Goal: Navigation & Orientation: Understand site structure

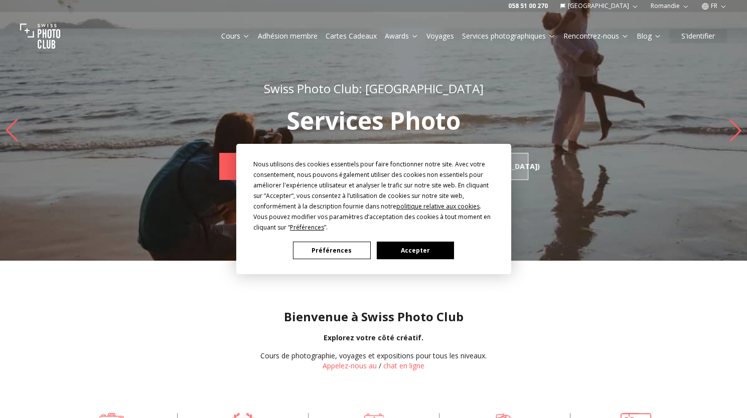
click at [404, 257] on button "Accepter" at bounding box center [414, 251] width 77 height 18
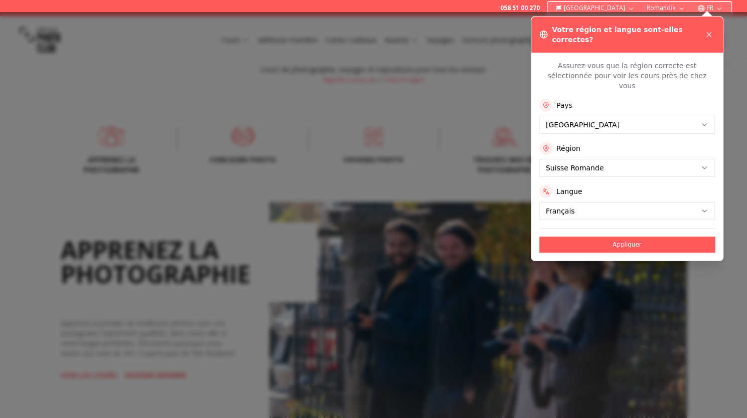
scroll to position [287, 0]
click at [710, 34] on icon at bounding box center [708, 35] width 8 height 8
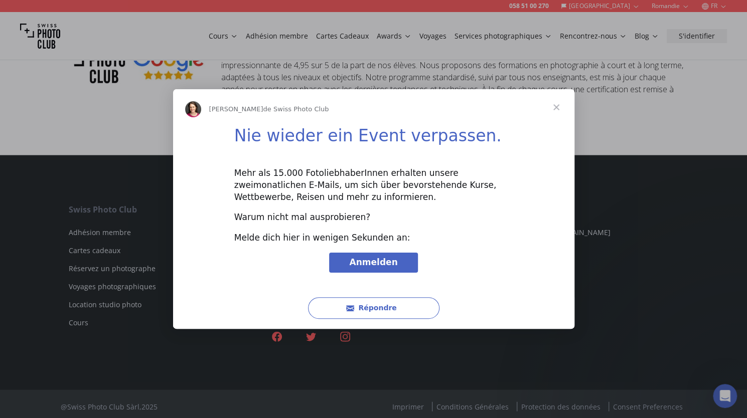
scroll to position [0, 0]
click at [563, 107] on span "Fermer" at bounding box center [556, 107] width 36 height 36
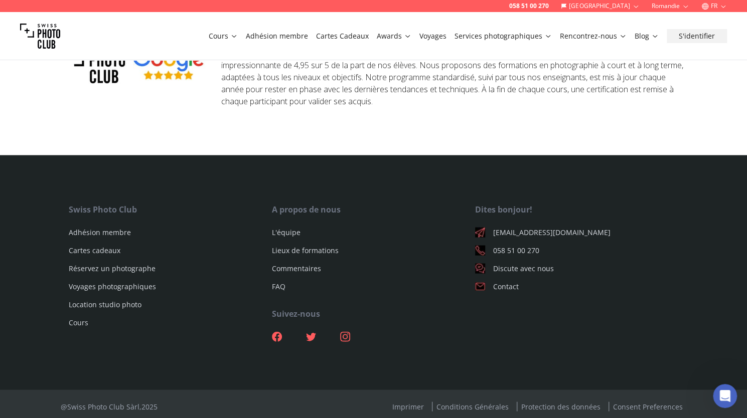
click at [278, 31] on link "Adhésion membre" at bounding box center [277, 36] width 62 height 10
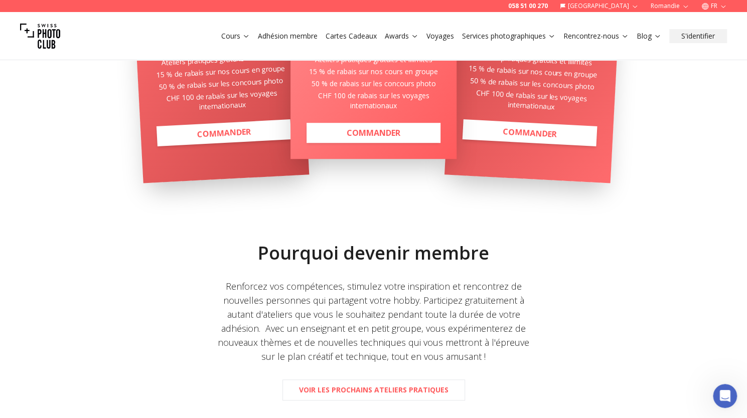
scroll to position [357, 0]
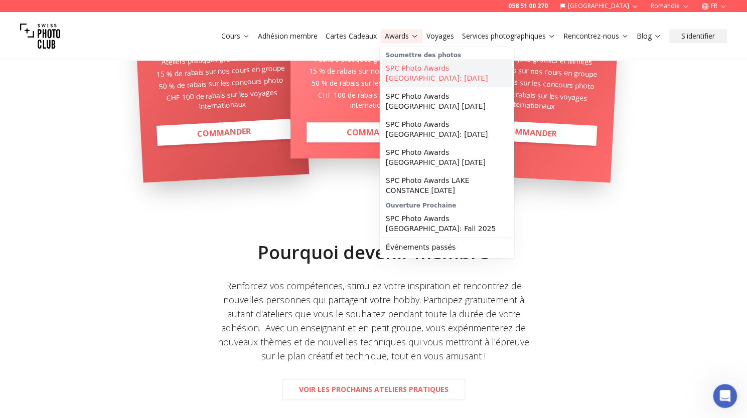
click at [395, 79] on link "SPC Photo Awards [GEOGRAPHIC_DATA]: [DATE]" at bounding box center [447, 73] width 130 height 28
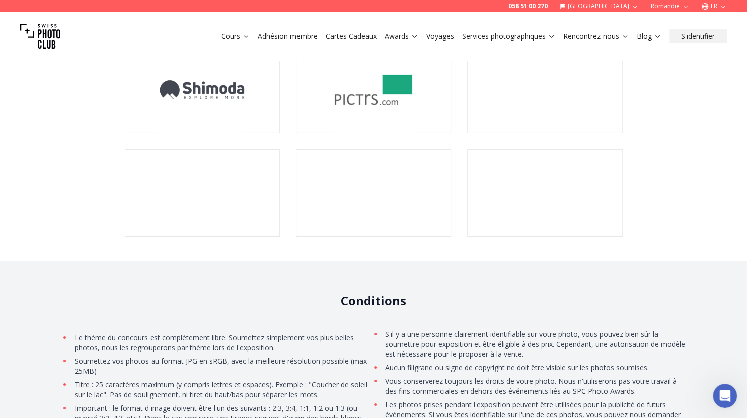
scroll to position [1976, 0]
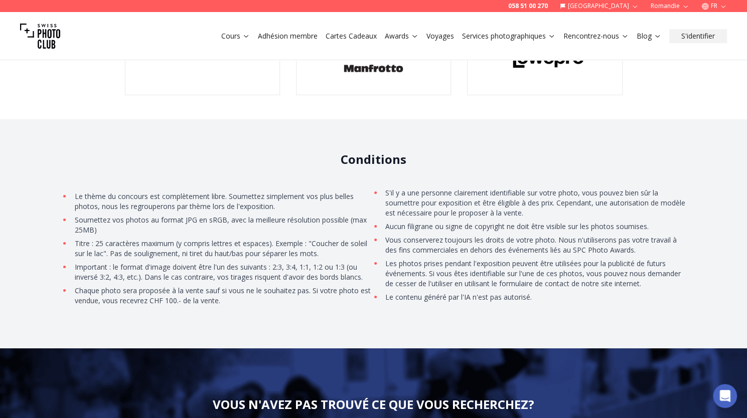
click at [350, 36] on link "Cartes Cadeaux" at bounding box center [350, 36] width 51 height 10
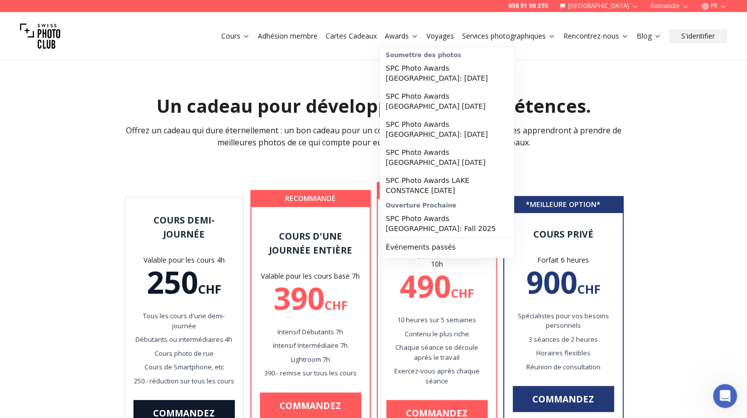
click at [398, 40] on link "Awards" at bounding box center [402, 36] width 34 height 10
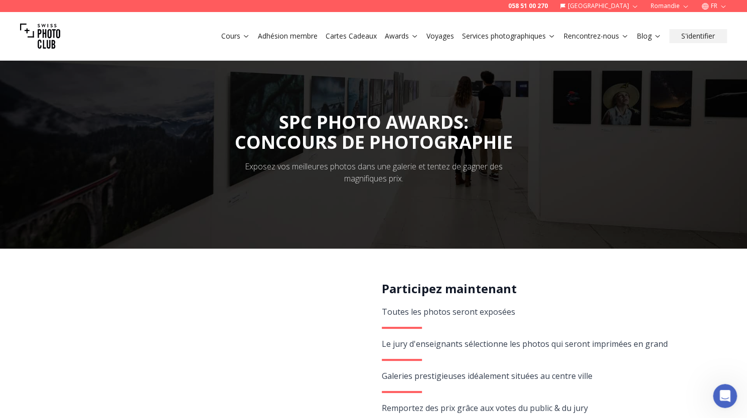
click at [441, 36] on link "Voyages" at bounding box center [440, 36] width 28 height 10
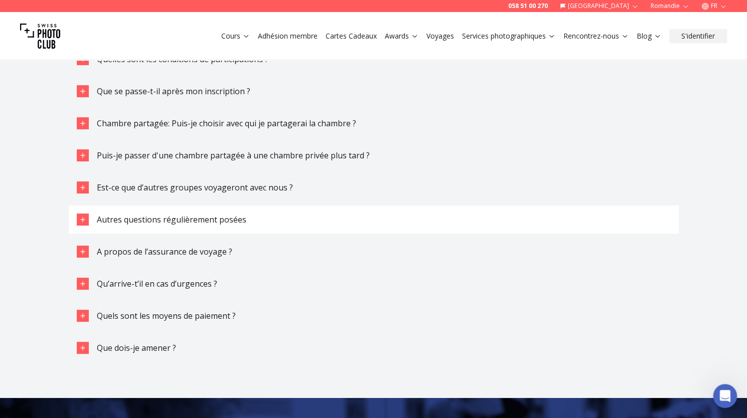
scroll to position [2242, 0]
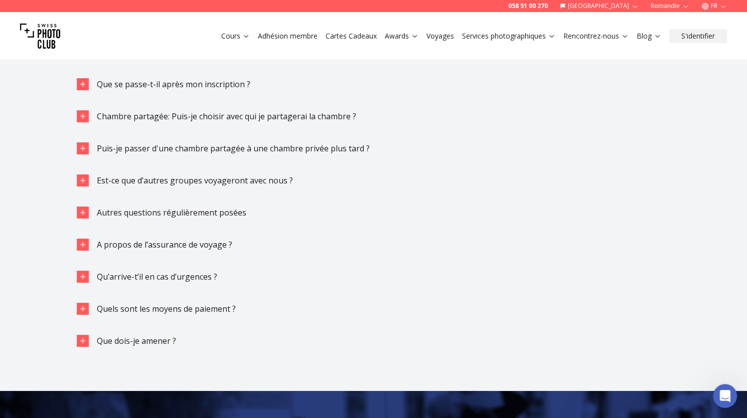
click at [592, 43] on div "Cours Adhésion membre Cartes Cadeaux Awards Voyages Services photographiques Re…" at bounding box center [373, 36] width 747 height 48
click at [507, 38] on link "Services photographiques" at bounding box center [508, 36] width 93 height 10
